Goal: Task Accomplishment & Management: Complete application form

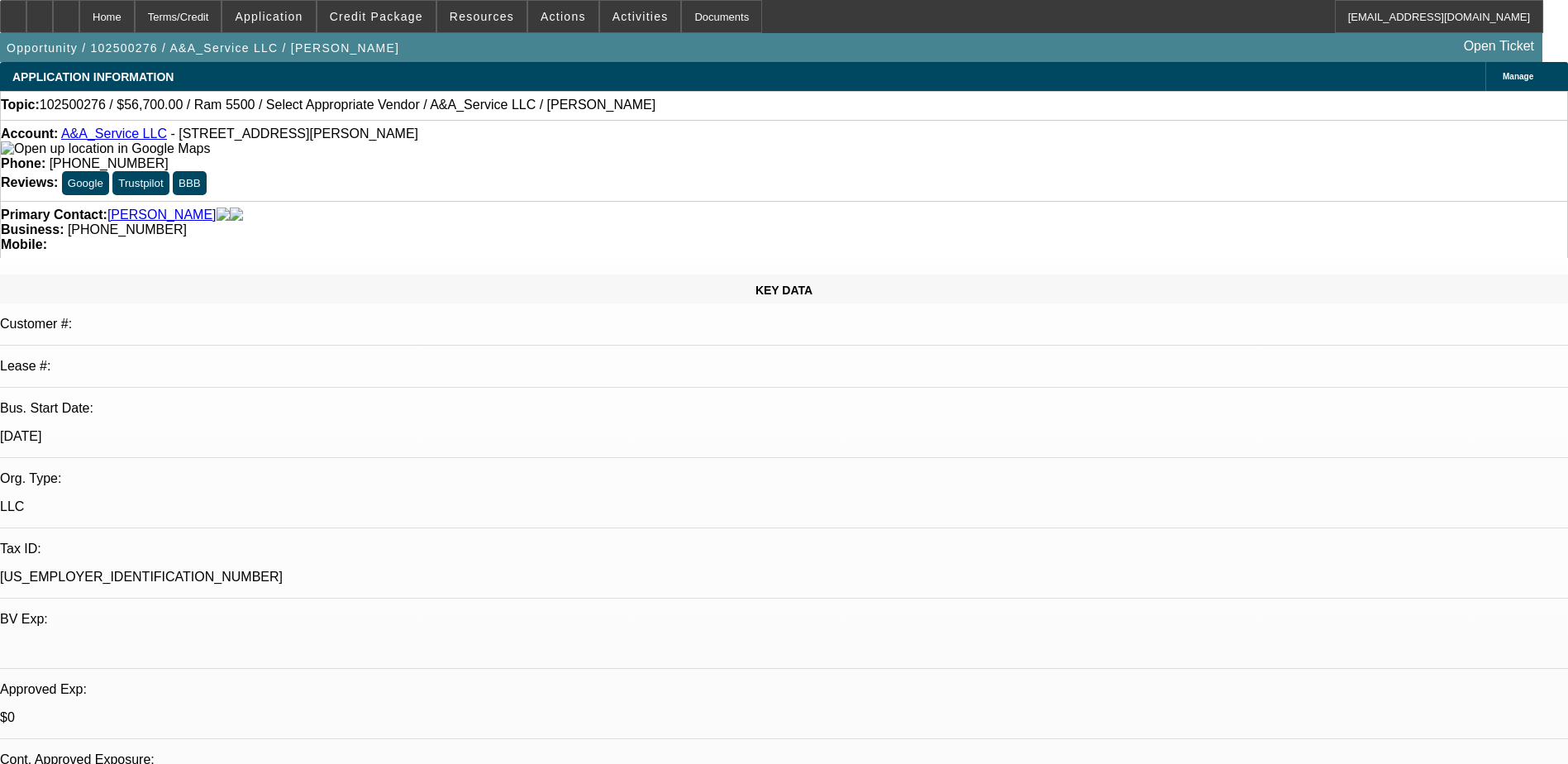
select select "0"
select select "2"
select select "0"
select select "6"
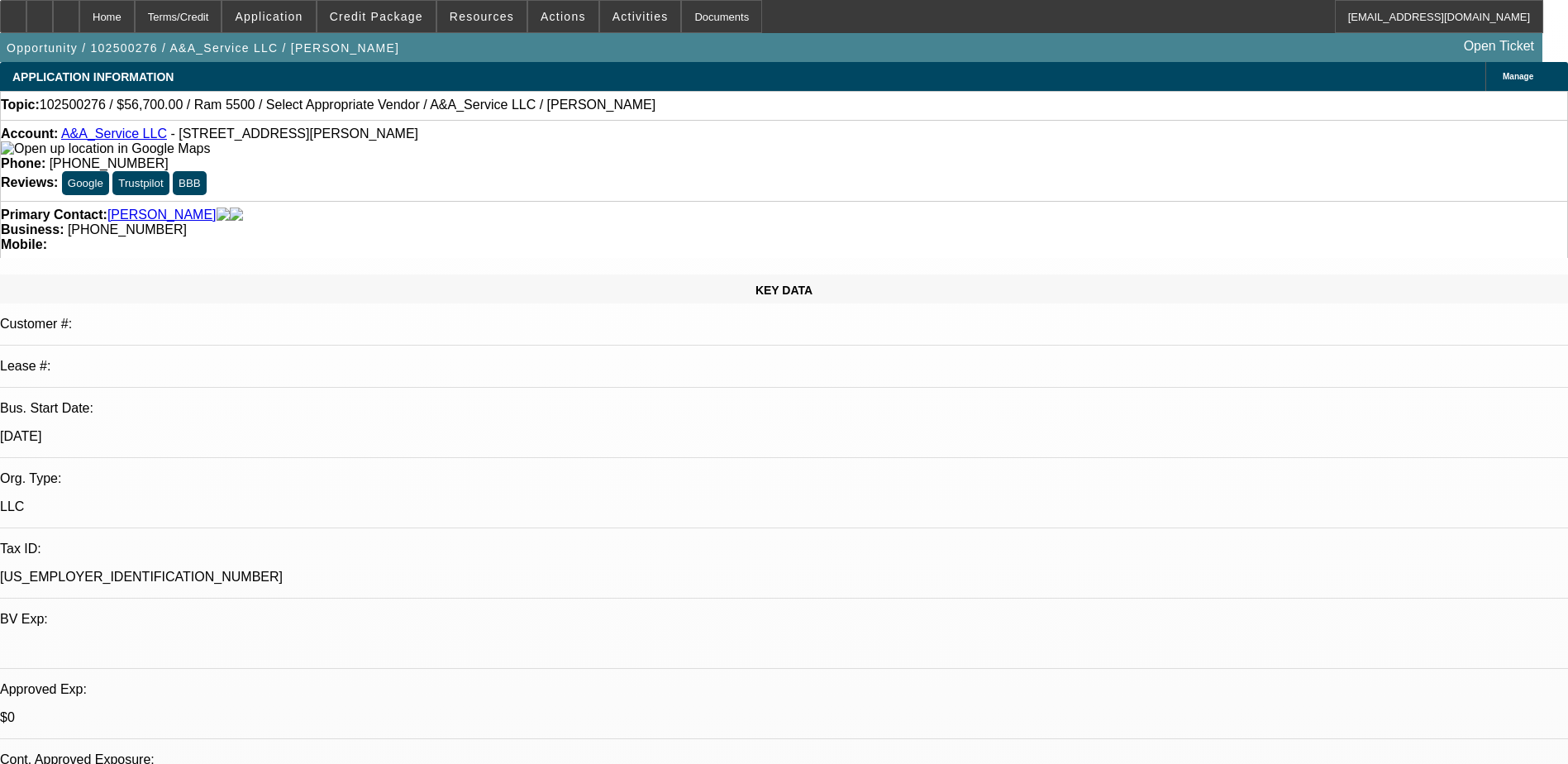
select select "0"
select select "3"
select select "0"
select select "6"
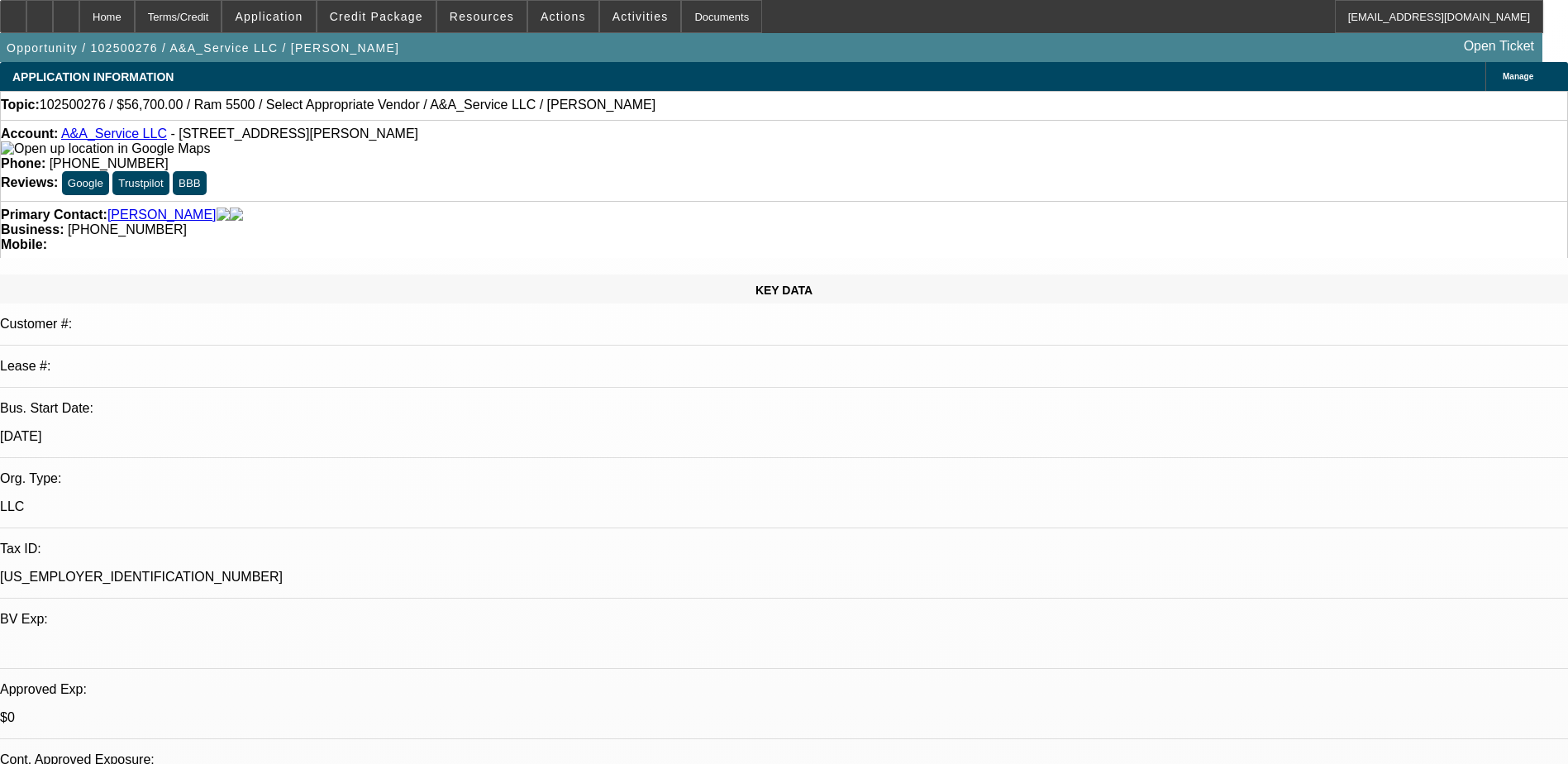
select select "0"
select select "3"
select select "0.1"
select select "4"
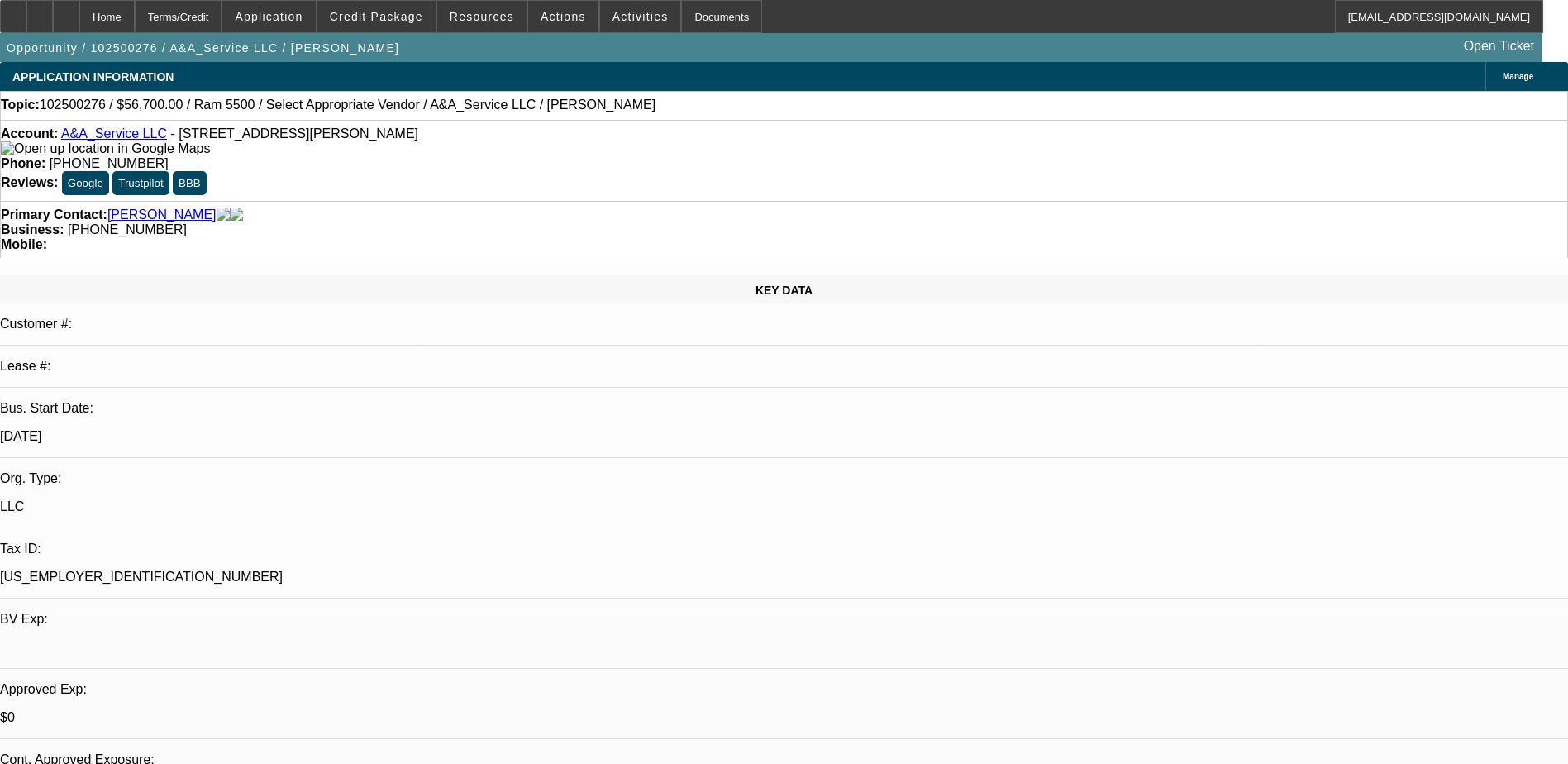
select select "0.1"
select select "2"
select select "0.1"
select select "4"
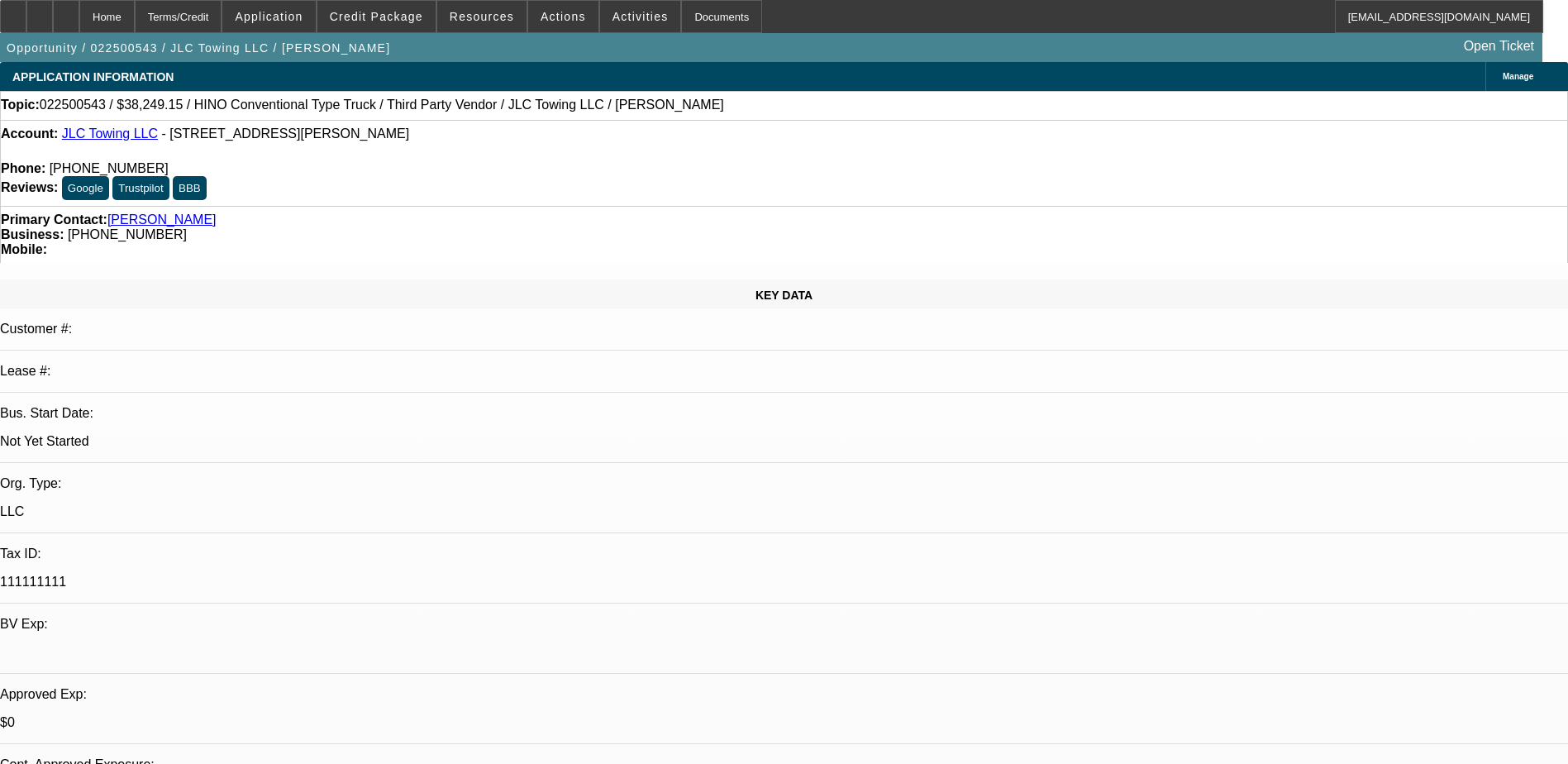
select select "0.15"
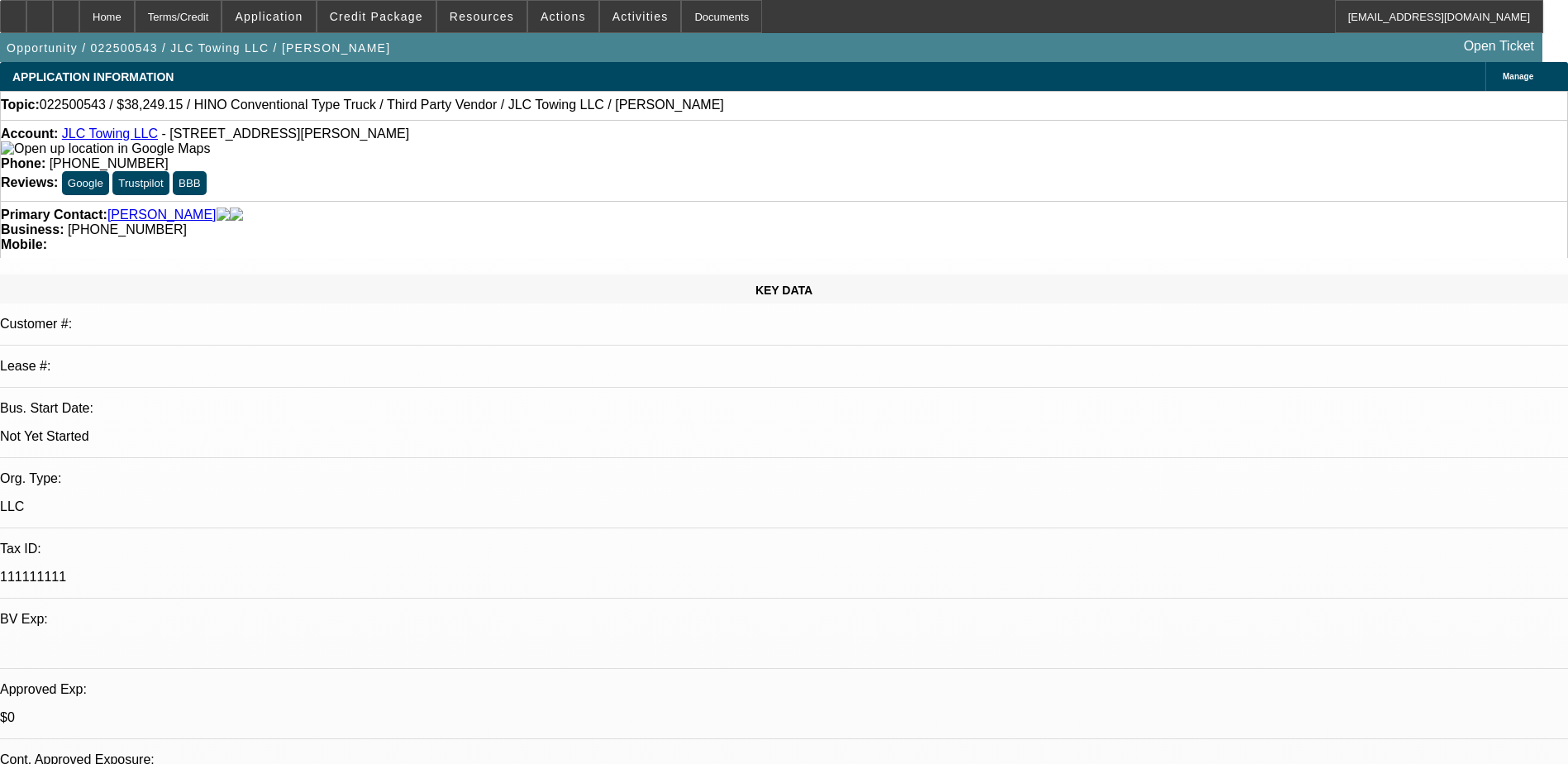
select select "2"
select select "0"
select select "0.15"
select select "2"
select select "0"
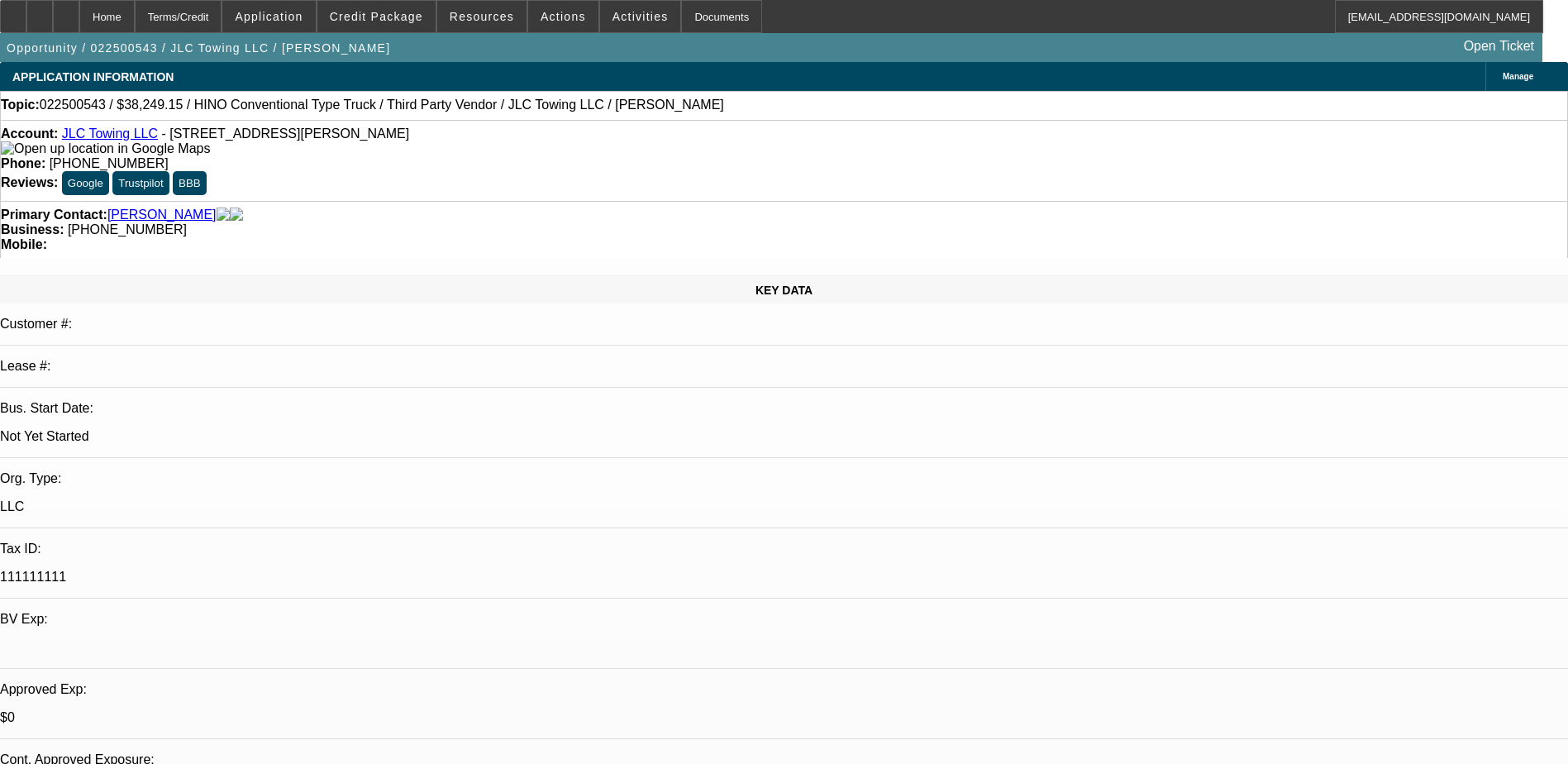
select select "0.15"
select select "2"
select select "0.1"
select select "0.15"
select select "2"
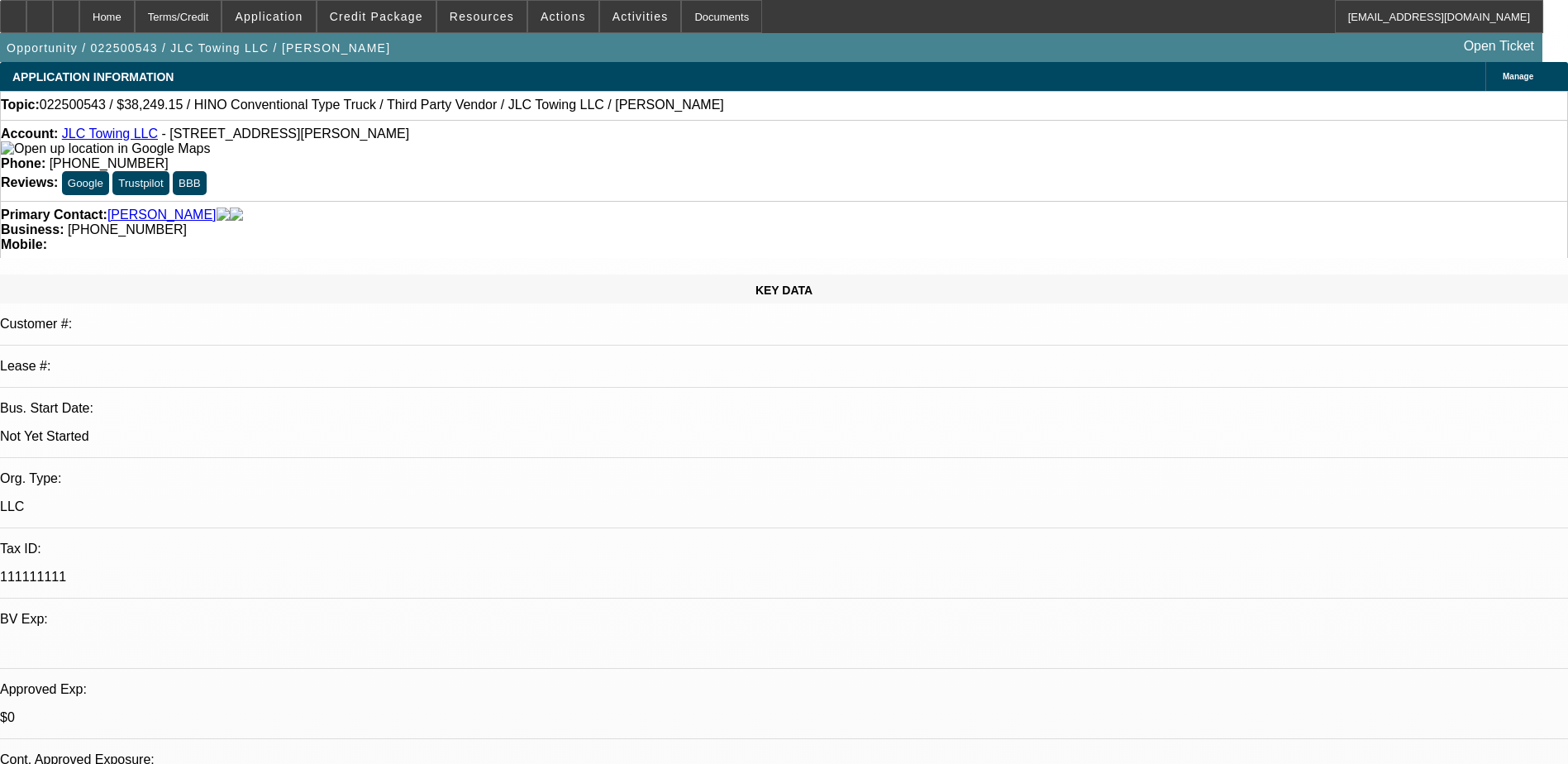
select select "0.1"
select select "1"
select select "2"
select select "6"
select select "1"
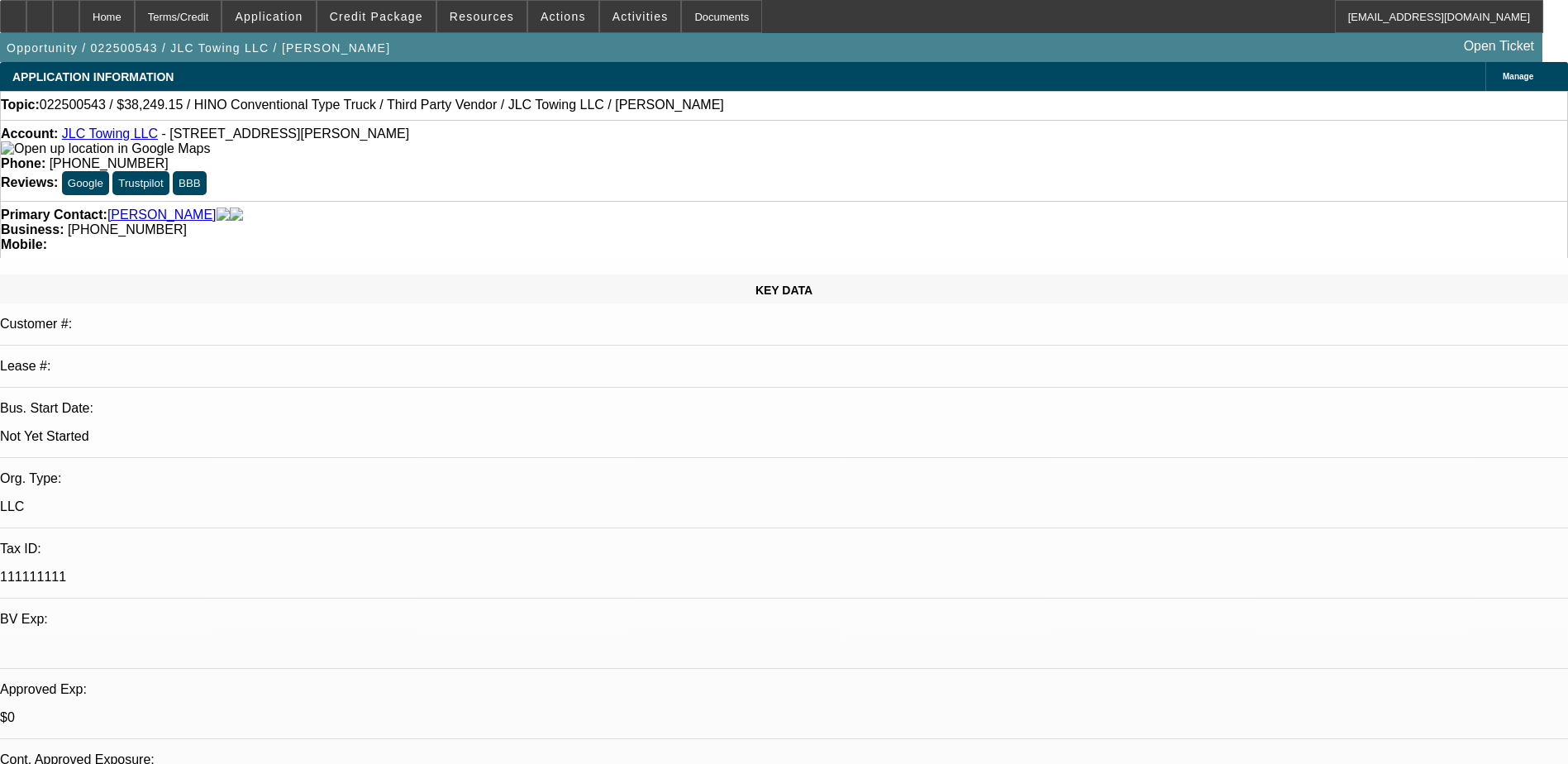
select select "2"
select select "6"
select select "1"
select select "2"
select select "4"
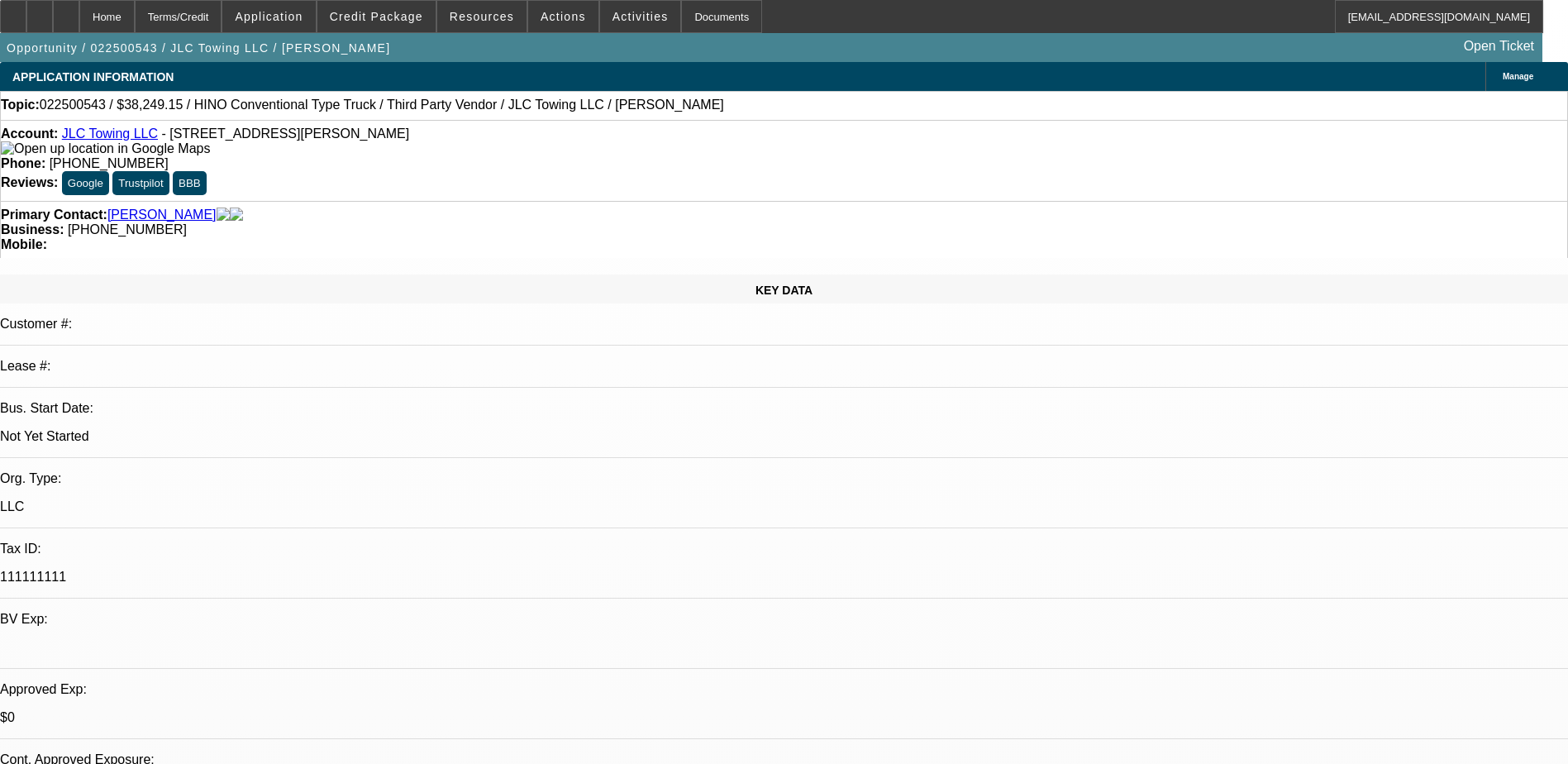
select select "1"
select select "2"
select select "4"
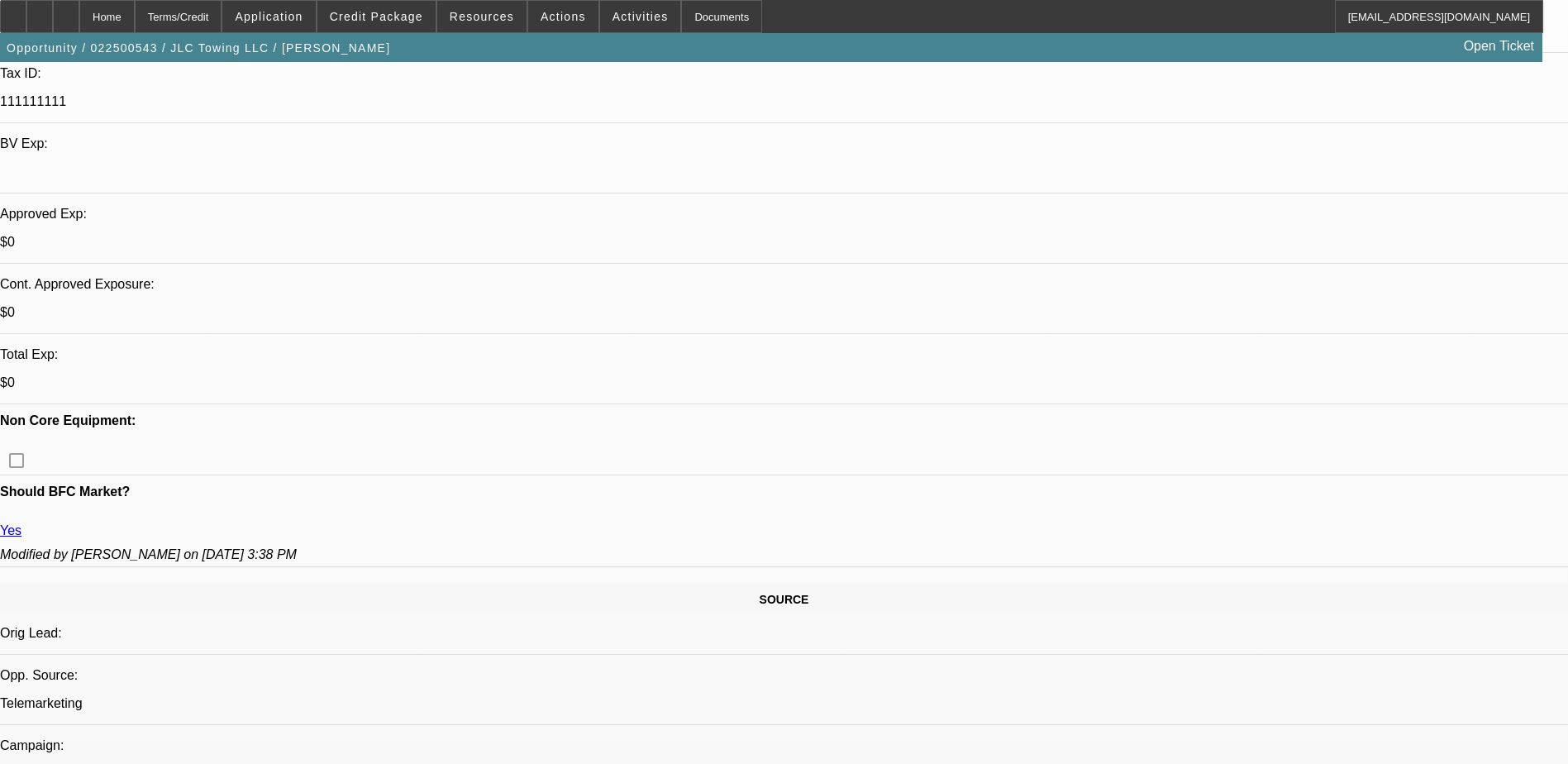
scroll to position [496, 0]
